Goal: Task Accomplishment & Management: Manage account settings

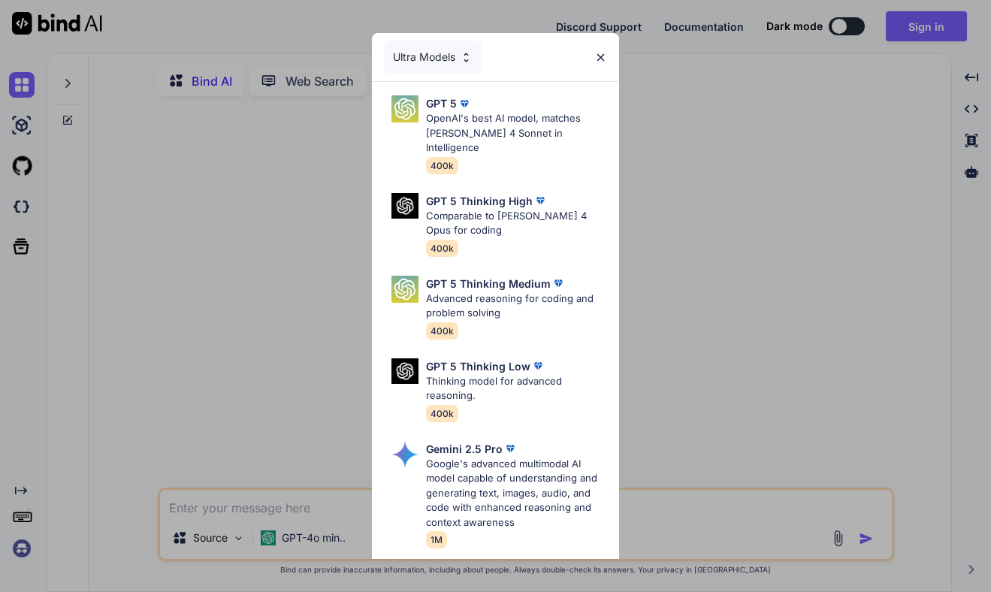
type textarea "x"
click at [600, 55] on img at bounding box center [600, 57] width 13 height 13
type textarea "x"
click at [602, 57] on img at bounding box center [600, 57] width 13 height 13
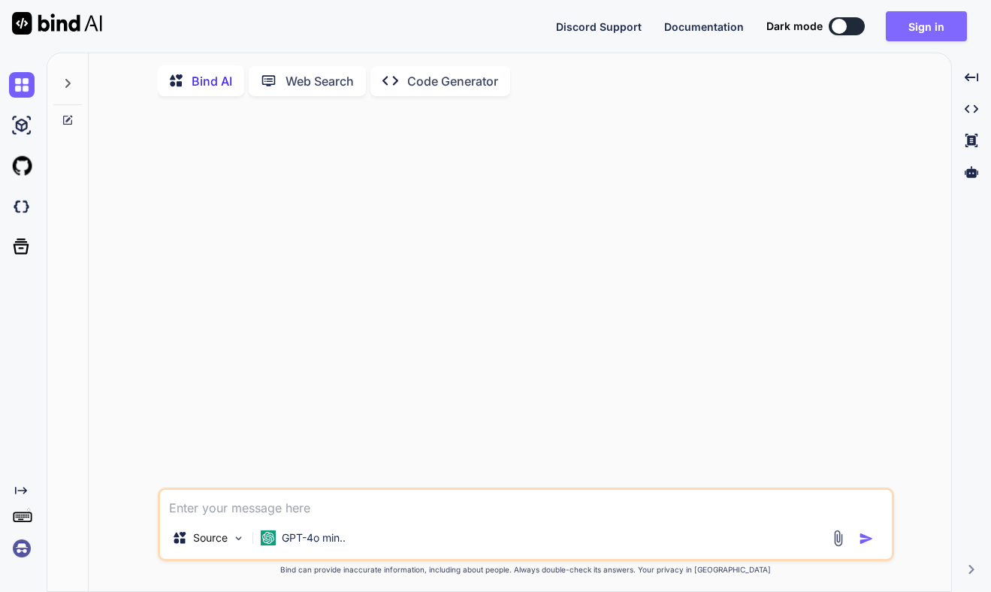
click at [908, 29] on button "Sign in" at bounding box center [926, 26] width 81 height 30
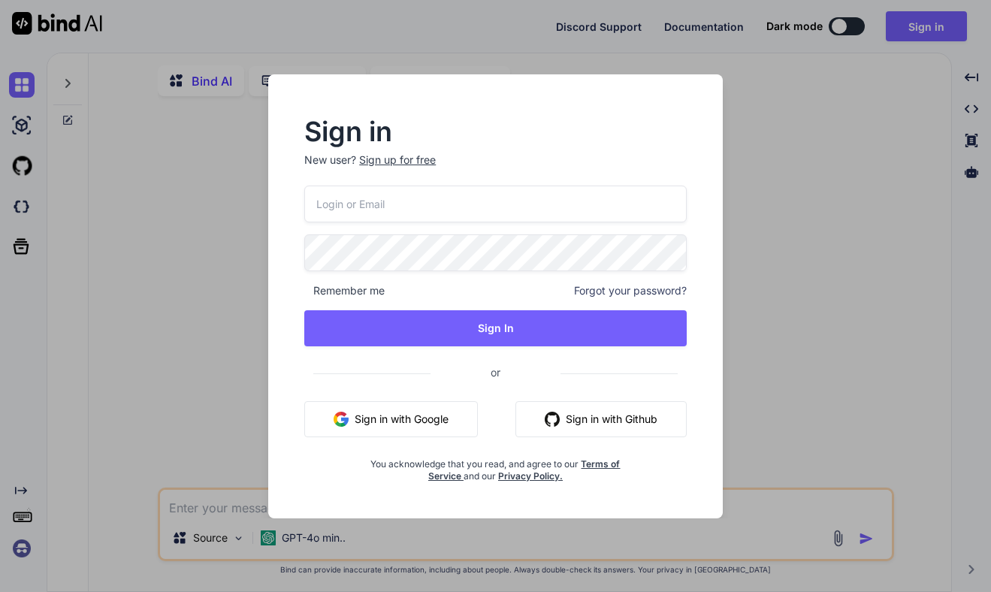
click at [630, 288] on span "Forgot your password?" at bounding box center [630, 290] width 113 height 15
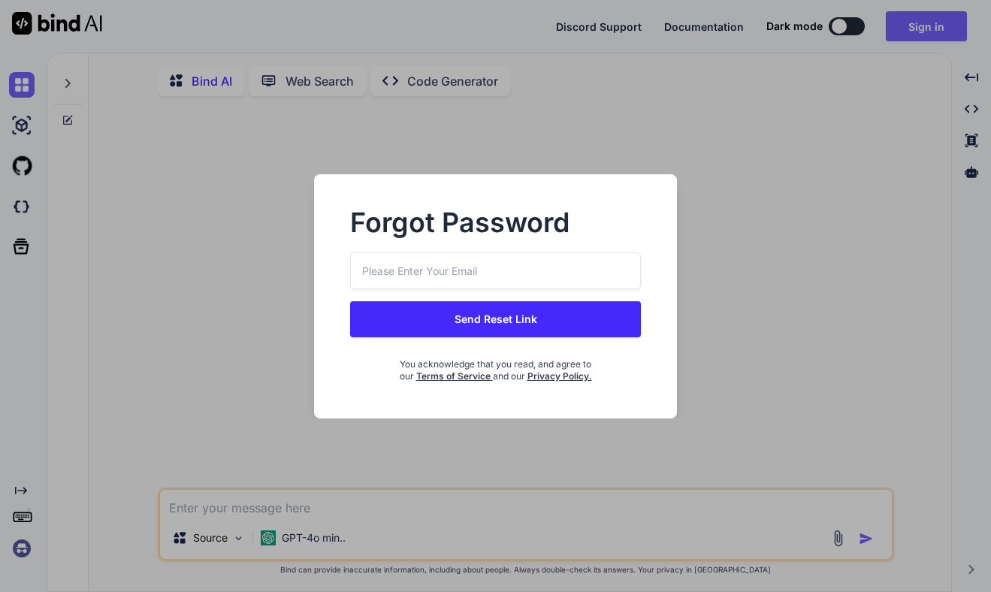
click at [577, 270] on input "email" at bounding box center [496, 270] width 292 height 37
type input "[EMAIL_ADDRESS][DOMAIN_NAME]"
click at [542, 320] on button "Send Reset Link" at bounding box center [496, 319] width 292 height 36
click at [535, 270] on input "[EMAIL_ADDRESS][DOMAIN_NAME]" at bounding box center [496, 270] width 292 height 37
click at [501, 320] on button "Send Reset Link" at bounding box center [496, 319] width 292 height 36
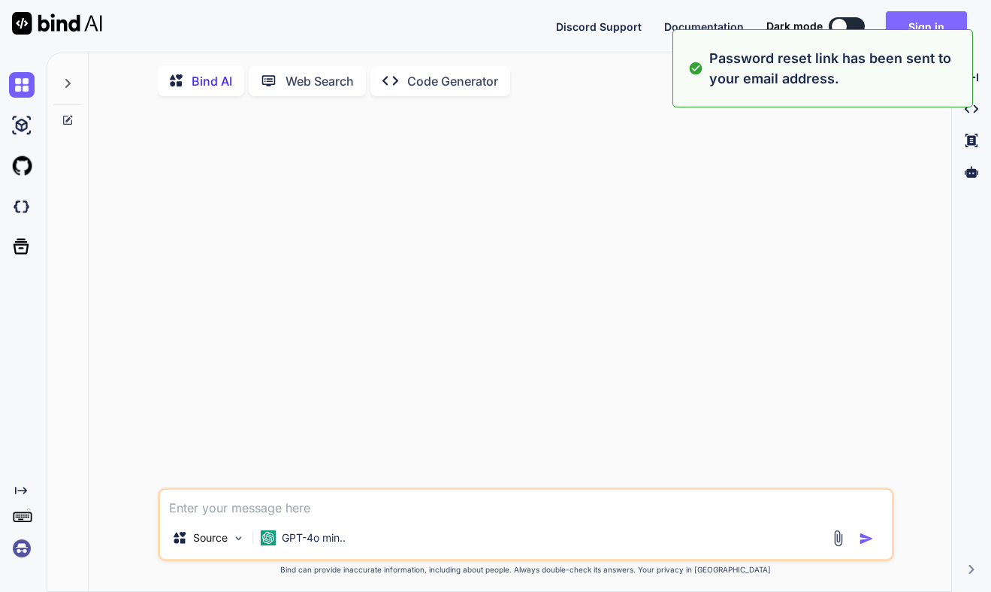
click at [941, 17] on button "Sign in" at bounding box center [926, 26] width 81 height 30
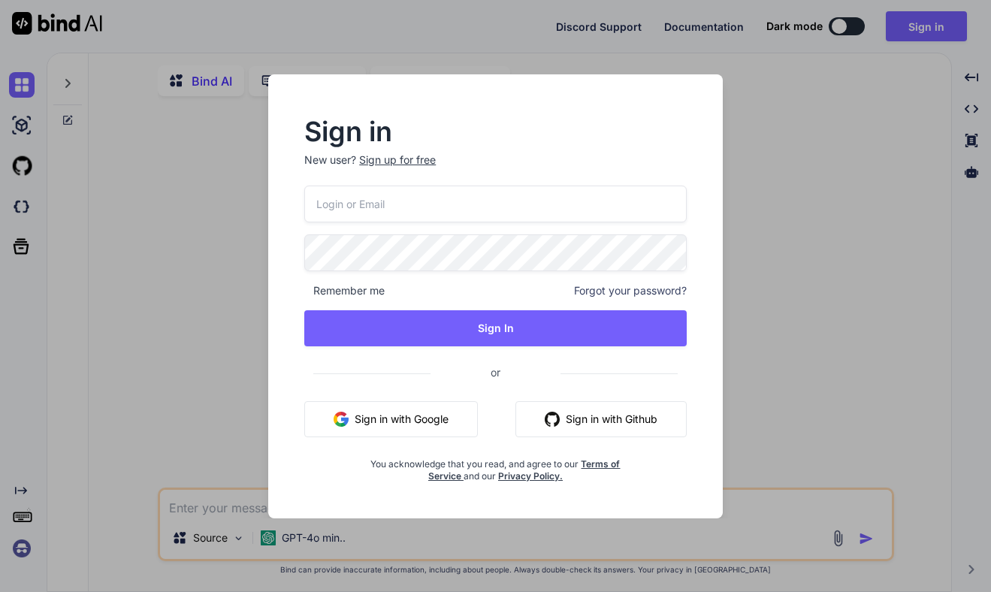
click at [602, 286] on span "Forgot your password?" at bounding box center [630, 290] width 113 height 15
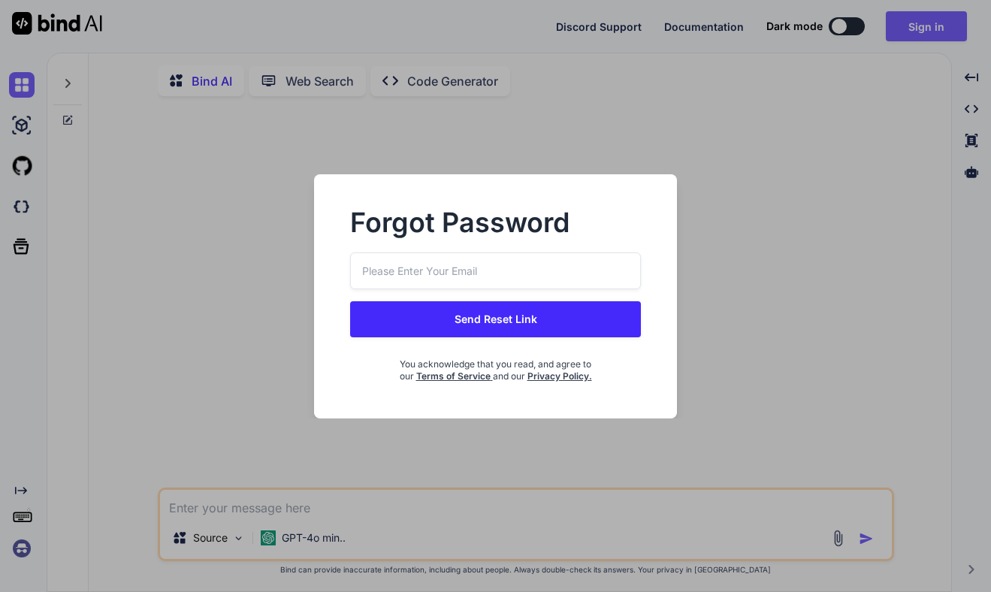
click at [530, 274] on input "email" at bounding box center [496, 270] width 292 height 37
type input "[EMAIL_ADDRESS][DOMAIN_NAME]"
click at [505, 324] on button "Send Reset Link" at bounding box center [496, 319] width 292 height 36
click at [497, 320] on button "Send Reset Link" at bounding box center [496, 319] width 292 height 36
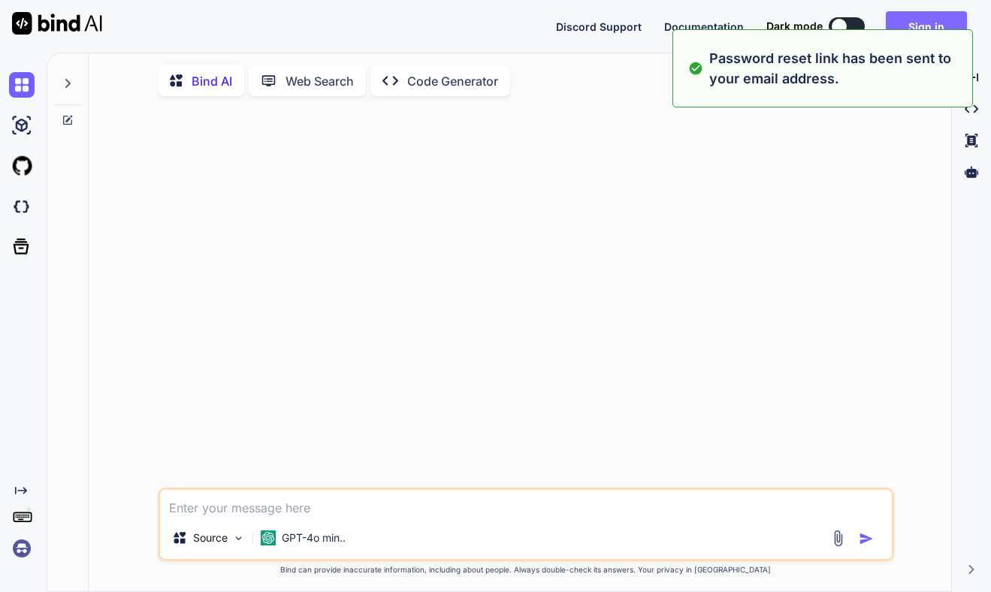
click at [914, 20] on button "Sign in" at bounding box center [926, 26] width 81 height 30
